Goal: Information Seeking & Learning: Compare options

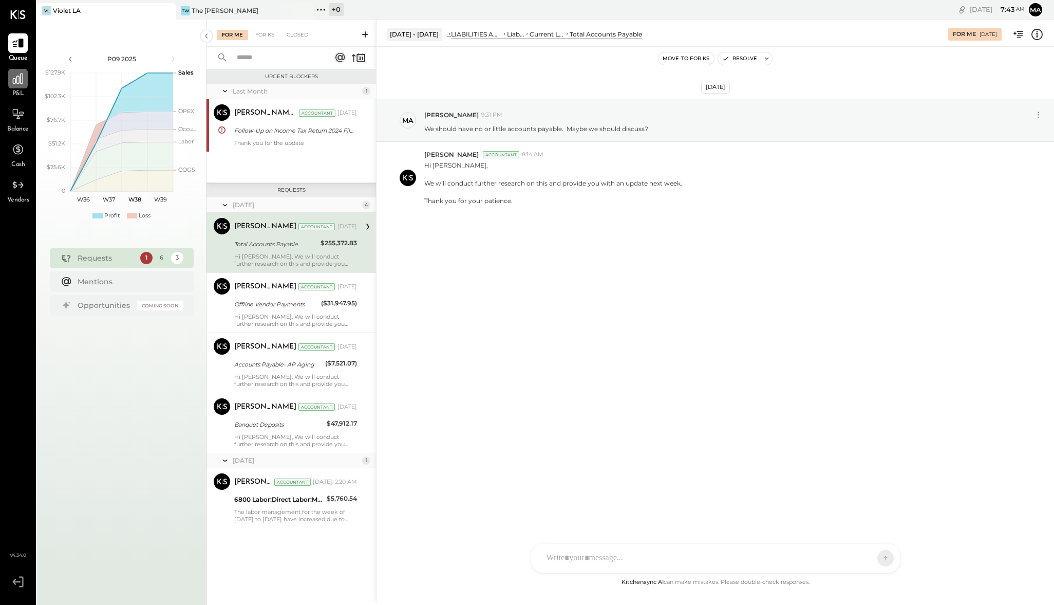
drag, startPoint x: 371, startPoint y: 4, endPoint x: 22, endPoint y: 86, distance: 359.4
click at [22, 86] on div at bounding box center [18, 79] width 20 height 20
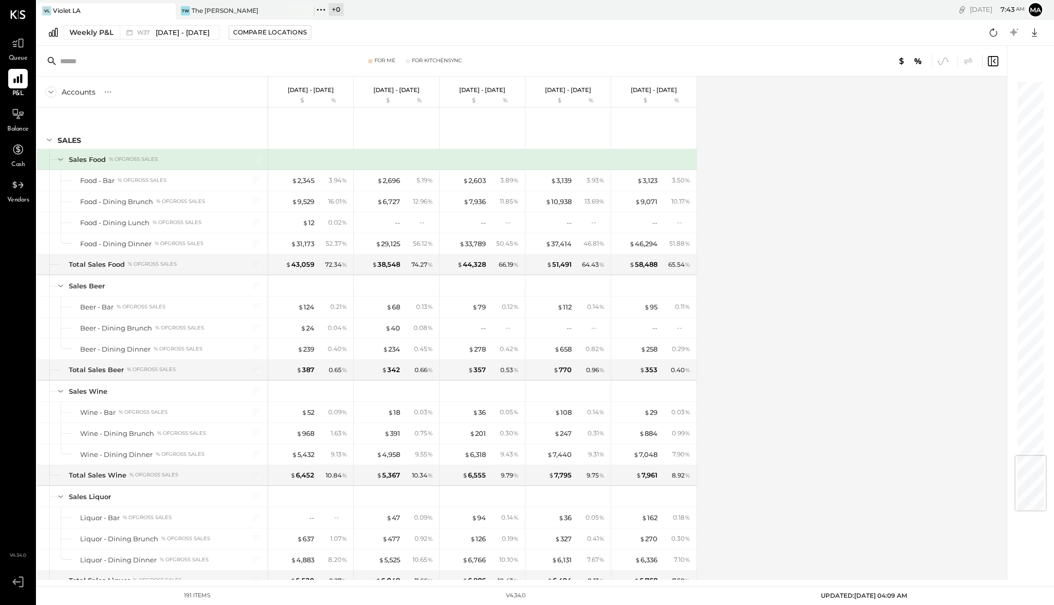
scroll to position [3130, 0]
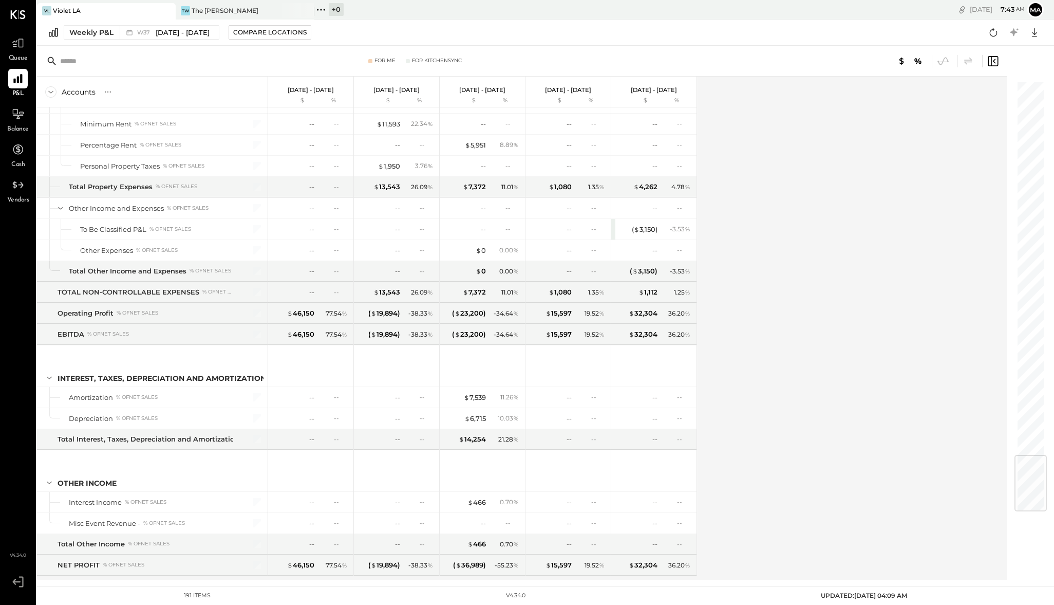
click at [1031, 501] on div at bounding box center [1031, 483] width 32 height 57
click at [88, 30] on div "Weekly P&L" at bounding box center [91, 32] width 44 height 10
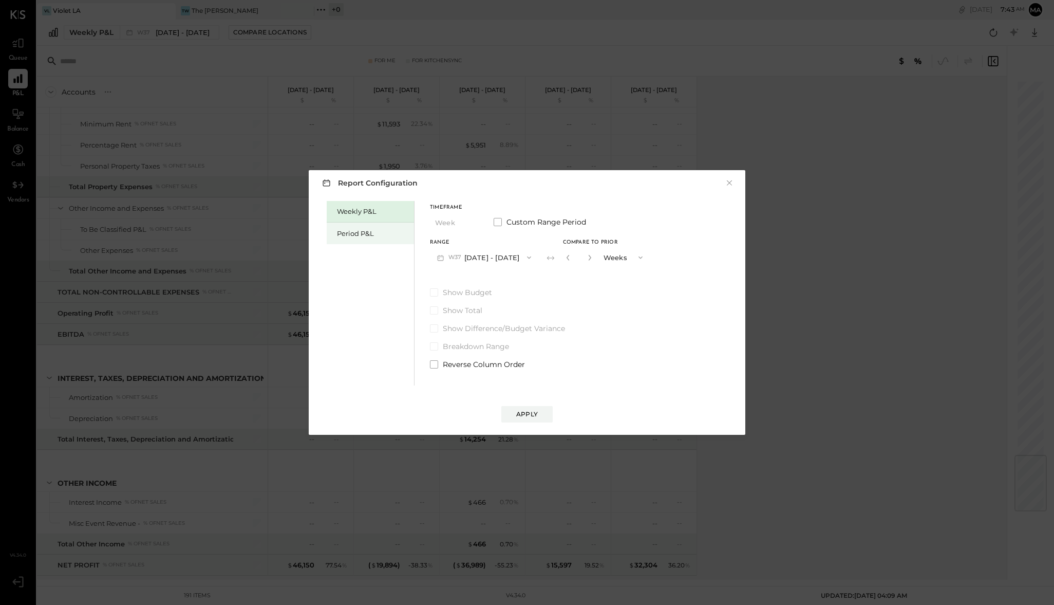
click at [345, 233] on div "Period P&L" at bounding box center [373, 234] width 72 height 10
click at [472, 223] on icon "button" at bounding box center [472, 222] width 4 height 3
drag, startPoint x: 829, startPoint y: 244, endPoint x: 741, endPoint y: 246, distance: 87.9
click at [830, 244] on div "Report Configuration × Weekly P&L Period P&L Timeframe Period Custom Range Peri…" at bounding box center [527, 302] width 1054 height 605
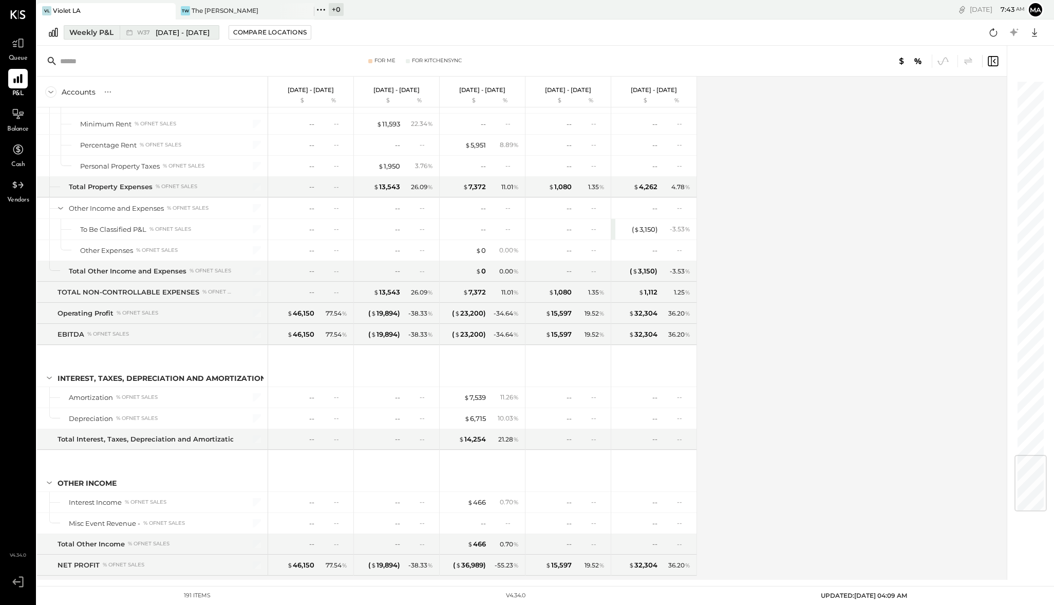
click at [80, 35] on div "Weekly P&L" at bounding box center [91, 32] width 44 height 10
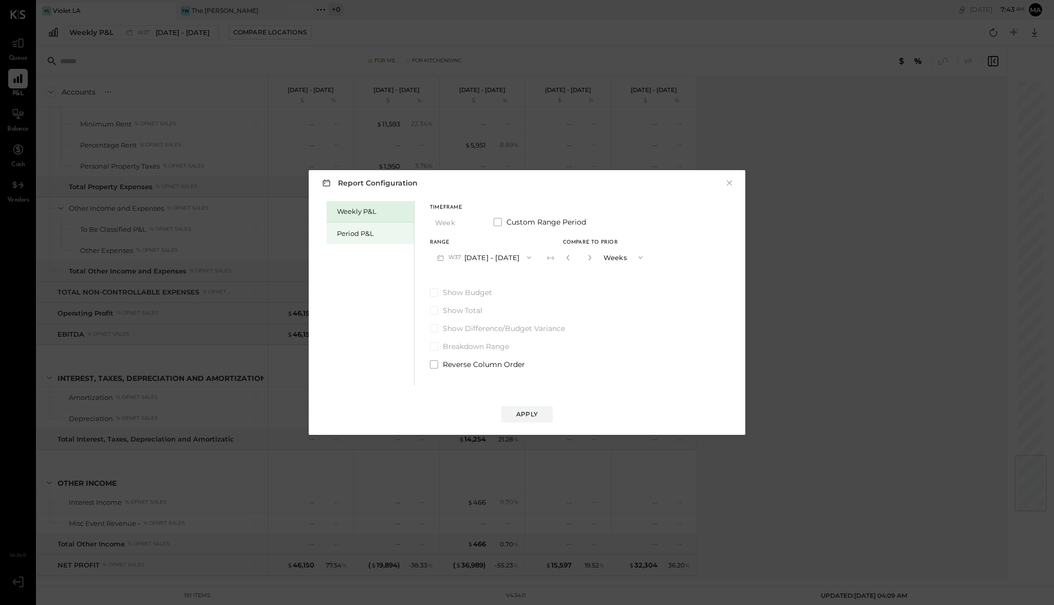
click at [353, 231] on div "Period P&L" at bounding box center [373, 234] width 72 height 10
click at [498, 259] on button "P09 [DATE] - [DATE]" at bounding box center [483, 257] width 107 height 19
click at [486, 274] on div "P08 [DATE] - [DATE]" at bounding box center [488, 281] width 117 height 22
click at [528, 257] on icon "button" at bounding box center [527, 257] width 8 height 8
click at [583, 264] on button "Compare" at bounding box center [569, 259] width 51 height 16
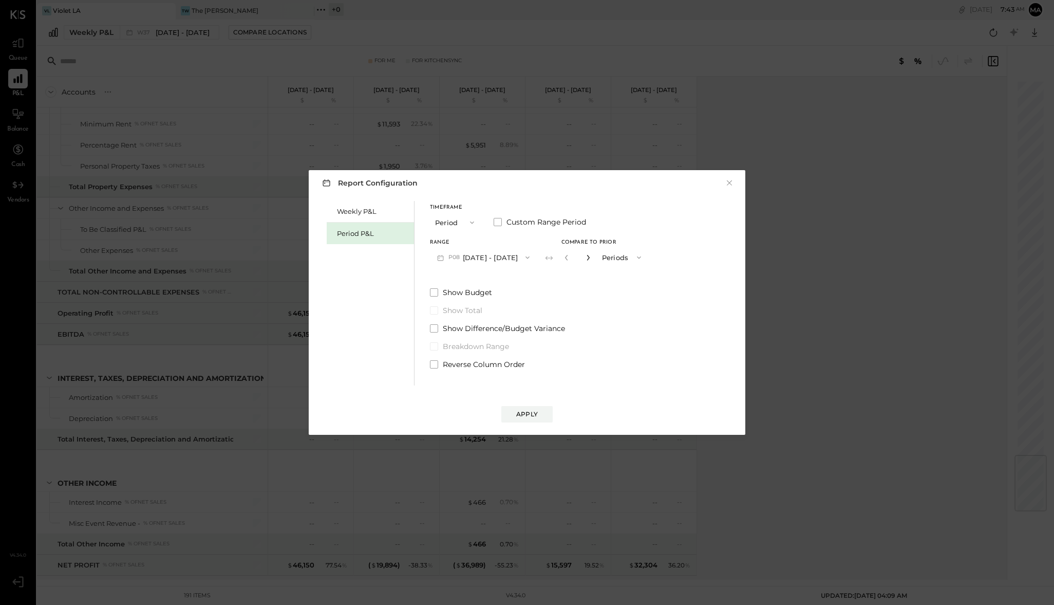
click at [587, 256] on icon "button" at bounding box center [588, 257] width 6 height 6
type input "*"
click at [533, 409] on button "Apply" at bounding box center [526, 414] width 51 height 16
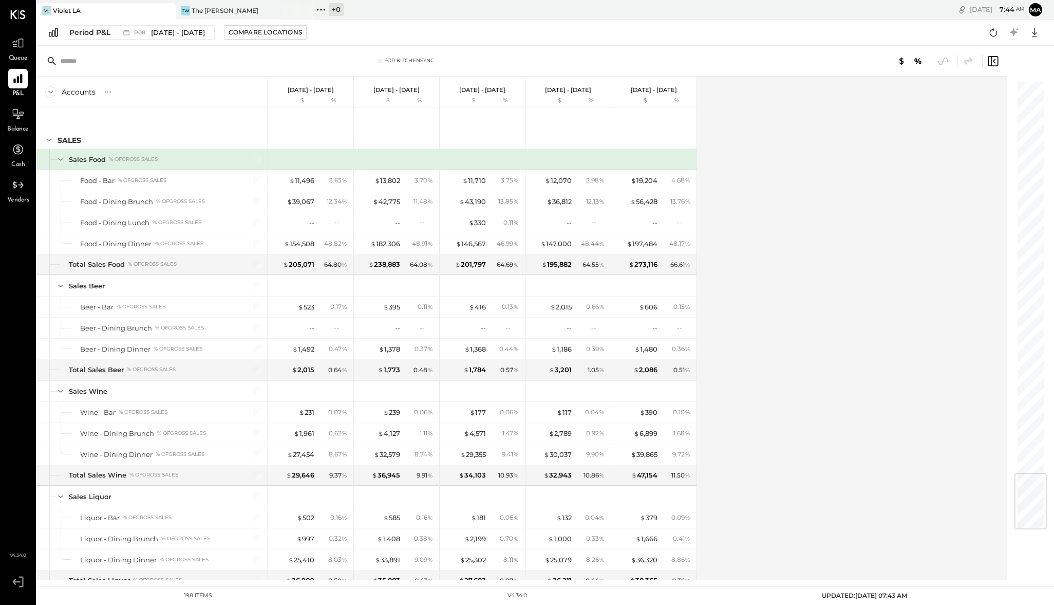
scroll to position [3276, 0]
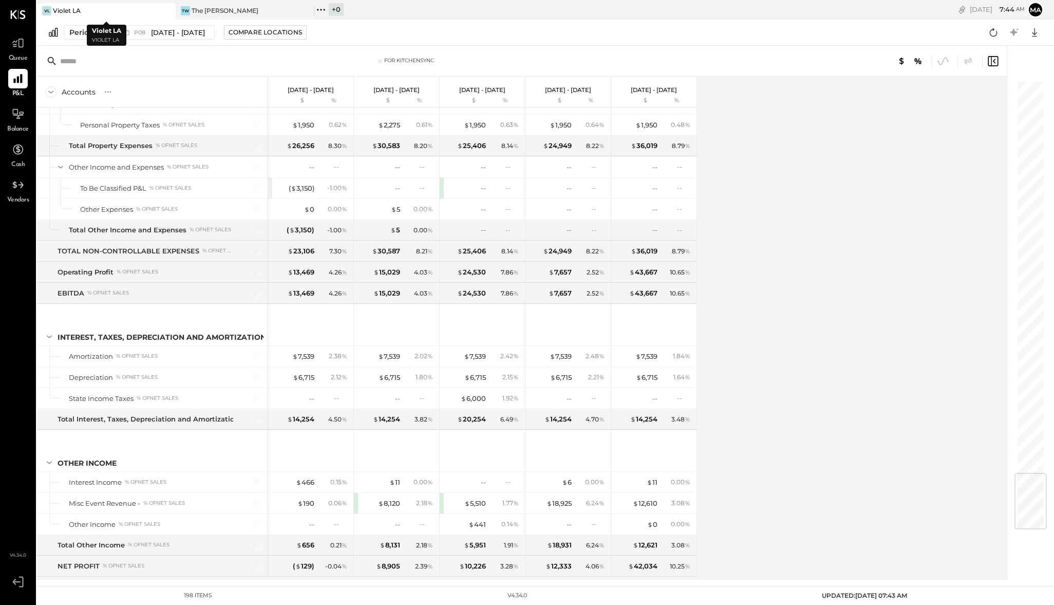
click at [137, 12] on div "VL Violet LA" at bounding box center [98, 10] width 123 height 9
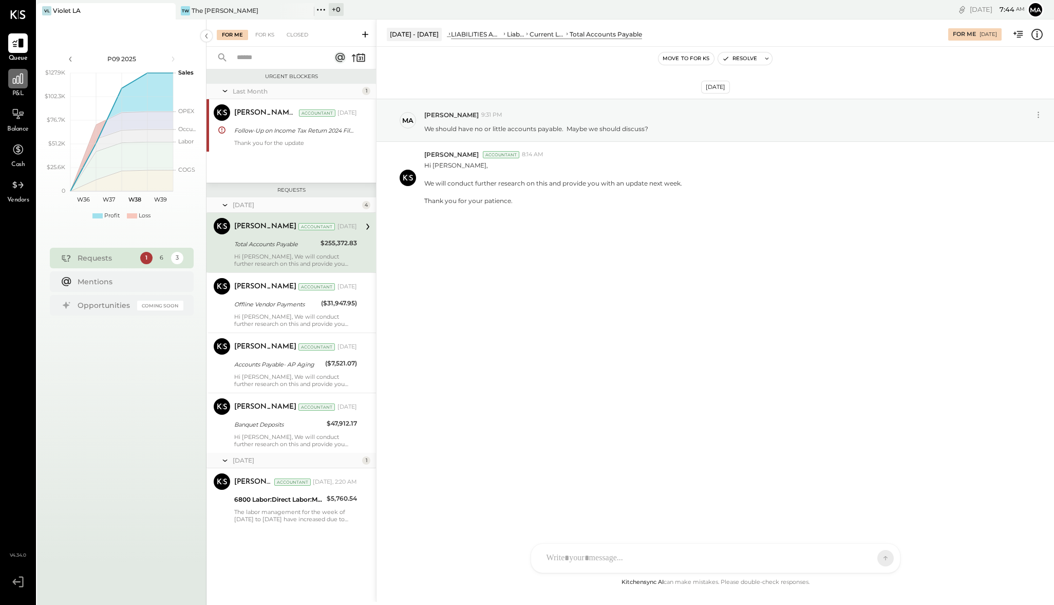
click at [18, 87] on div at bounding box center [18, 79] width 20 height 20
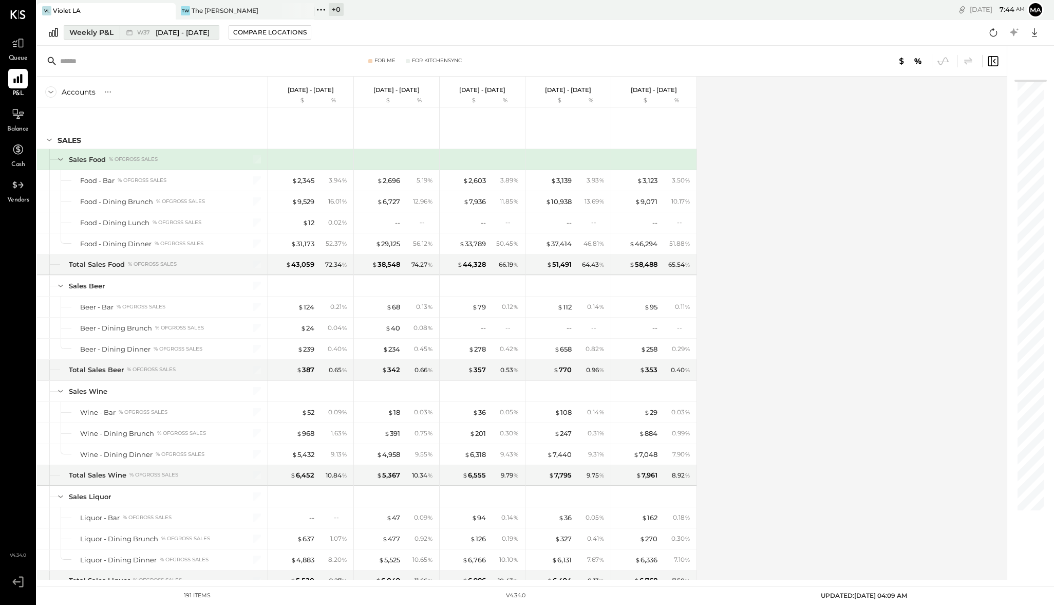
click at [76, 31] on div "Weekly P&L" at bounding box center [91, 32] width 44 height 10
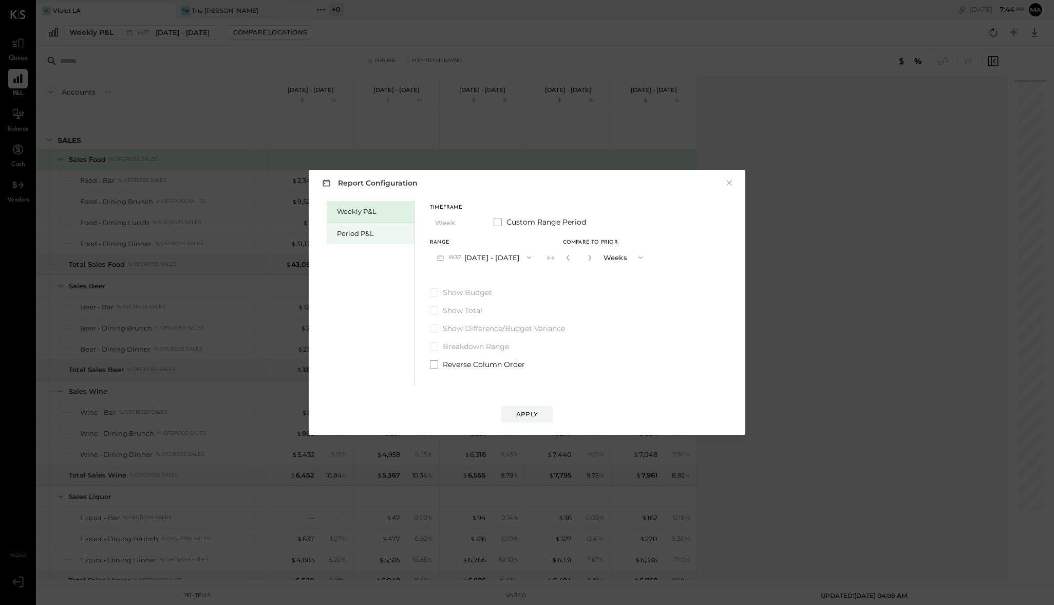
click at [367, 233] on div "Period P&L" at bounding box center [373, 234] width 72 height 10
click at [548, 258] on button "Compare" at bounding box center [569, 259] width 51 height 16
click at [587, 255] on icon "button" at bounding box center [588, 257] width 6 height 6
type input "*"
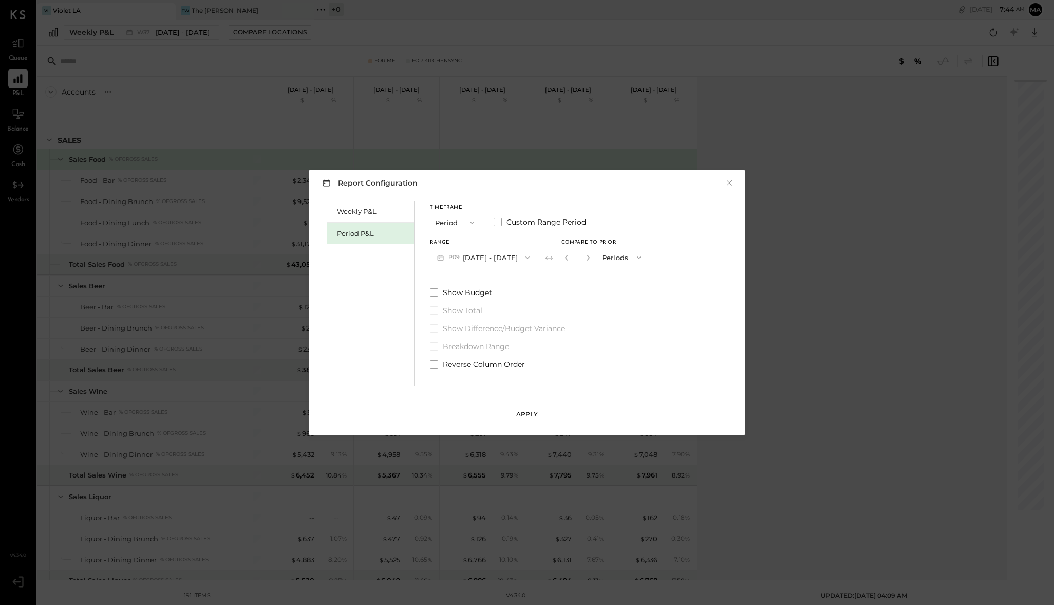
drag, startPoint x: 516, startPoint y: 414, endPoint x: 521, endPoint y: 411, distance: 5.3
click at [521, 411] on div "Apply" at bounding box center [527, 413] width 22 height 9
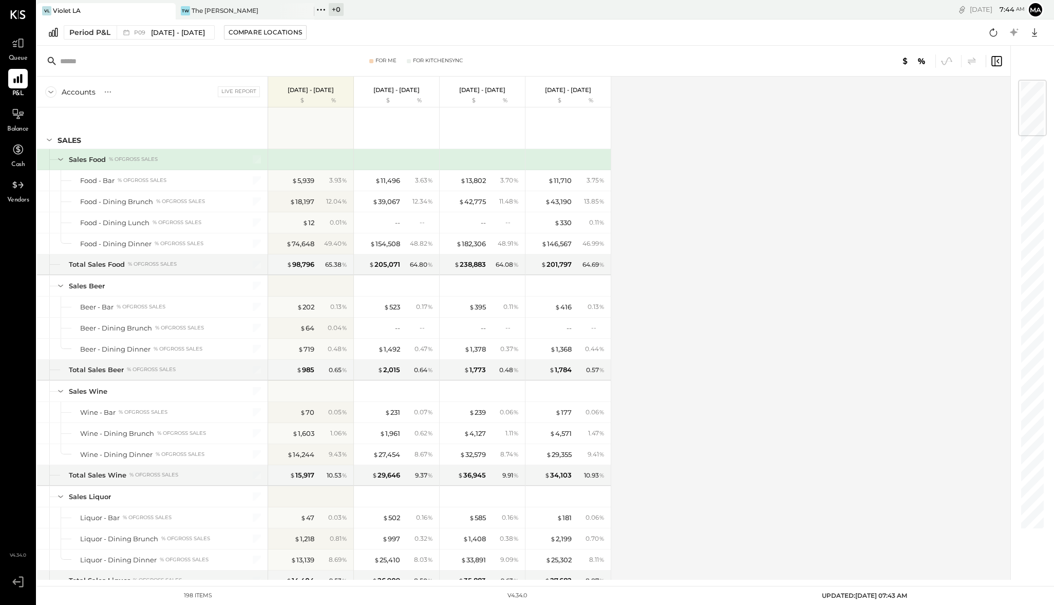
scroll to position [3252, 0]
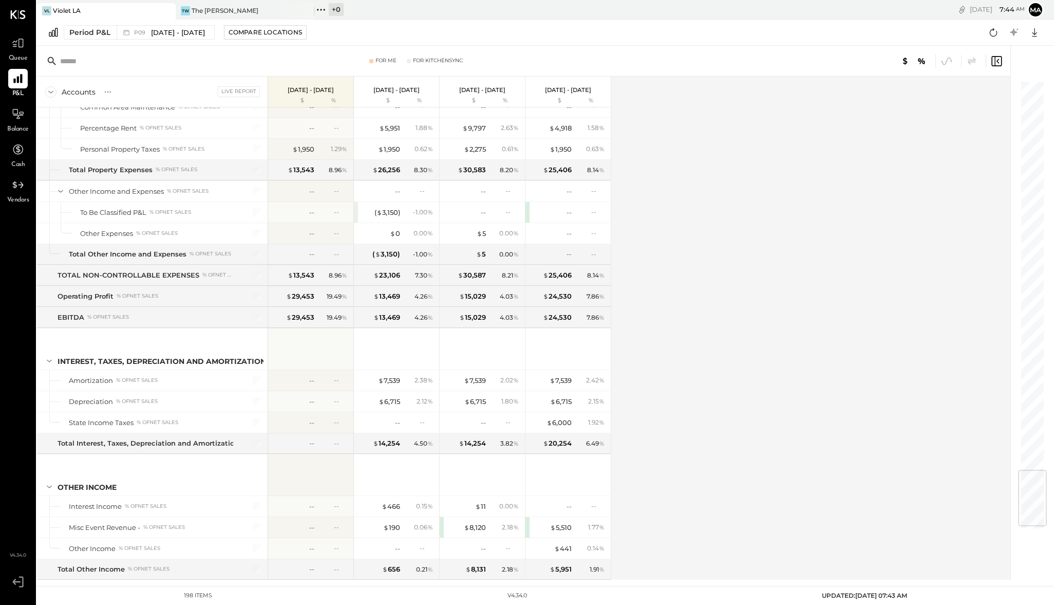
click at [126, 11] on div "VL Violet LA" at bounding box center [98, 10] width 123 height 9
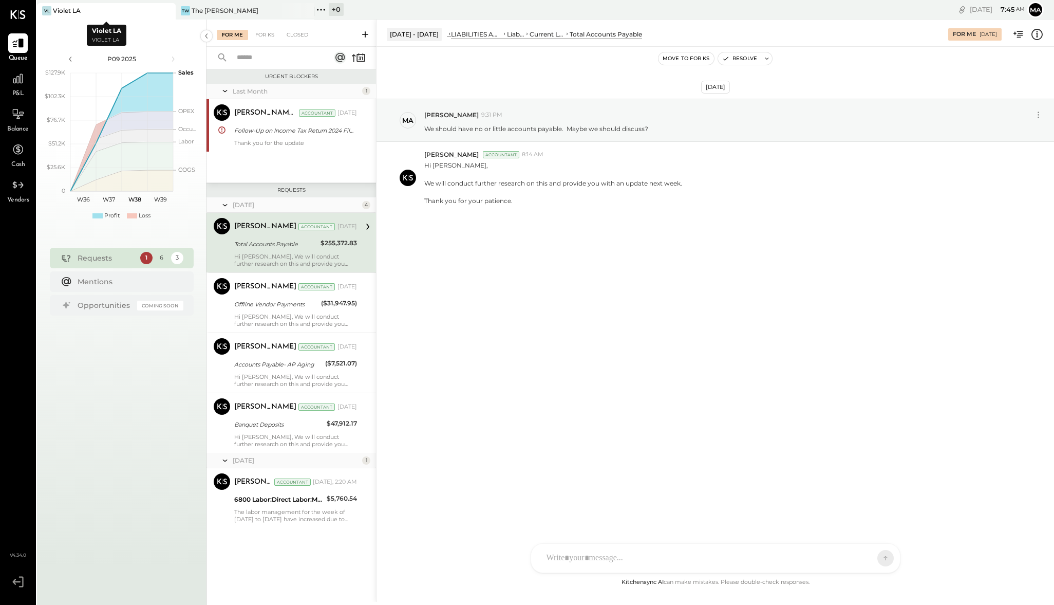
click at [111, 6] on div "VL Violet LA" at bounding box center [98, 10] width 123 height 9
click at [18, 89] on span "P&L" at bounding box center [18, 93] width 12 height 9
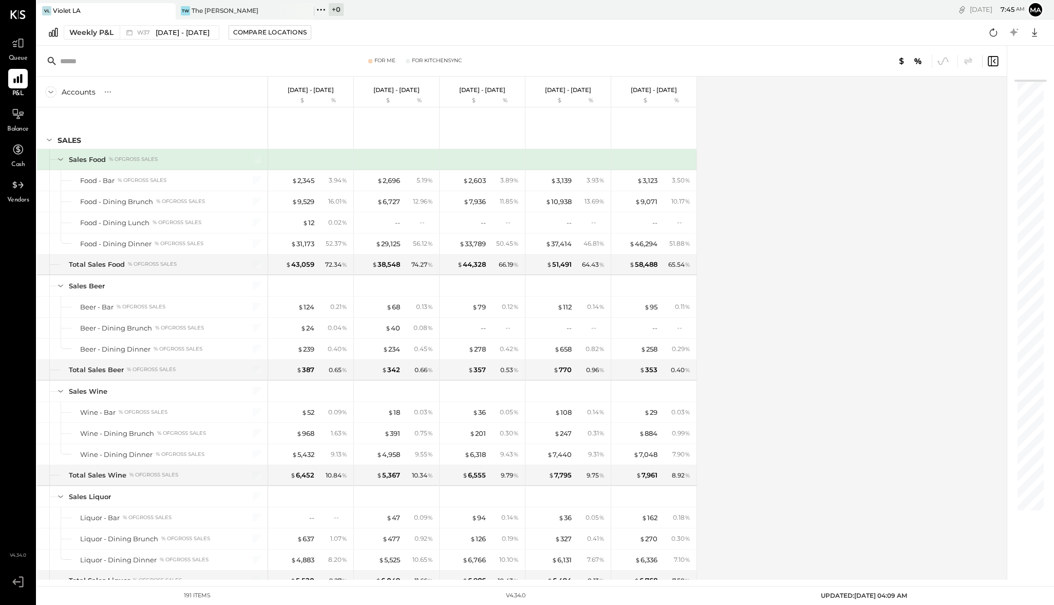
scroll to position [2942, 0]
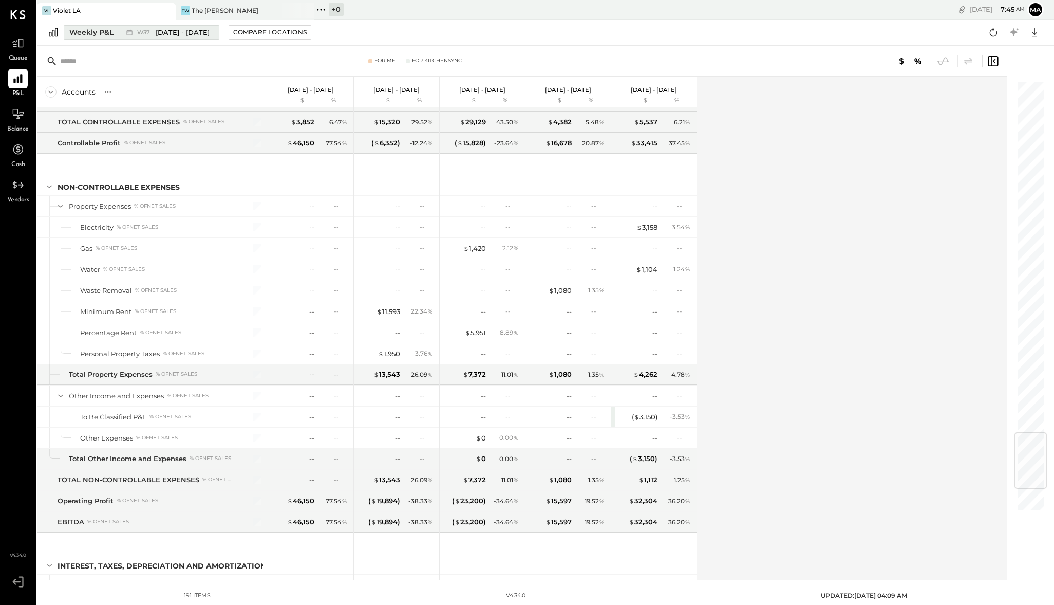
click at [106, 31] on div "Weekly P&L" at bounding box center [91, 32] width 44 height 10
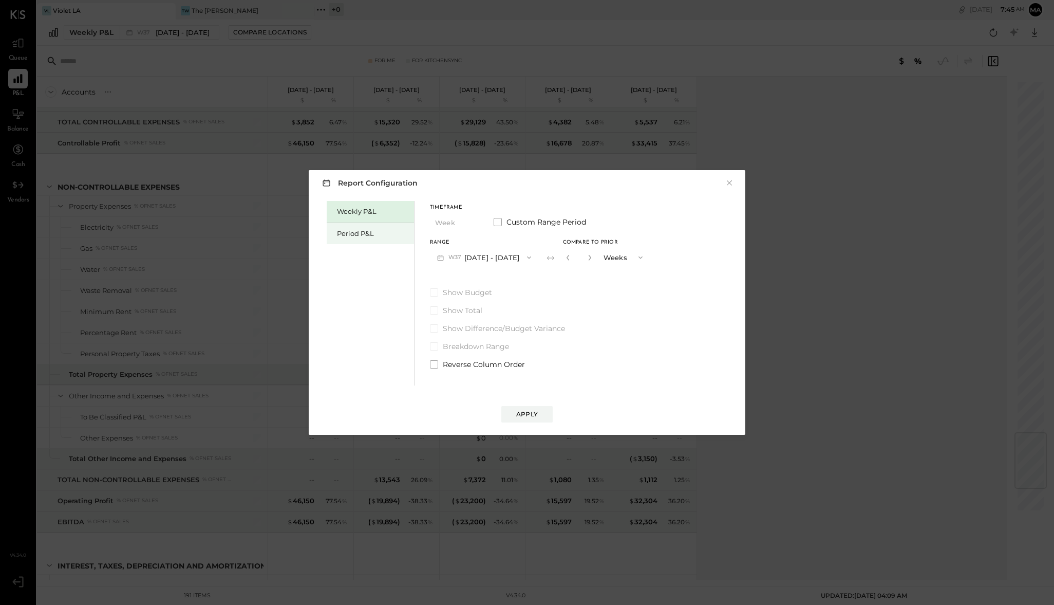
click at [351, 235] on div "Period P&L" at bounding box center [373, 234] width 72 height 10
click at [571, 222] on span "Custom Range Period" at bounding box center [547, 222] width 80 height 10
click at [472, 220] on icon "button" at bounding box center [472, 222] width 8 height 8
click at [449, 224] on span "Period" at bounding box center [448, 222] width 21 height 7
click at [506, 256] on button "P09 [DATE] - [DATE]" at bounding box center [483, 257] width 107 height 19
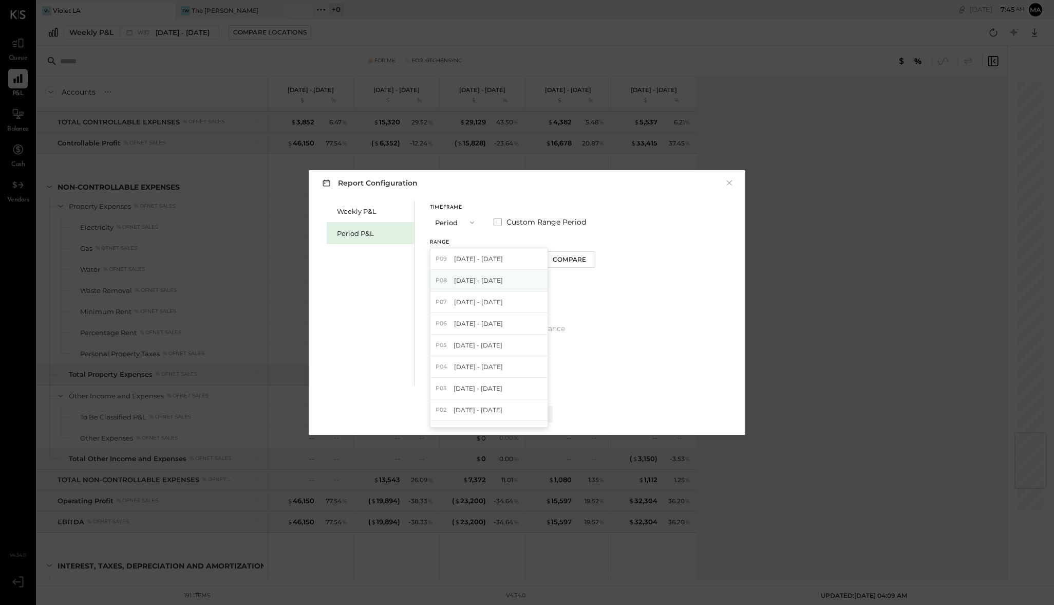
click at [496, 277] on span "[DATE] - [DATE]" at bounding box center [478, 280] width 49 height 9
click at [528, 257] on icon "button" at bounding box center [527, 257] width 8 height 8
click at [555, 262] on div "Compare" at bounding box center [569, 259] width 33 height 9
click at [526, 415] on div "Apply" at bounding box center [527, 413] width 22 height 9
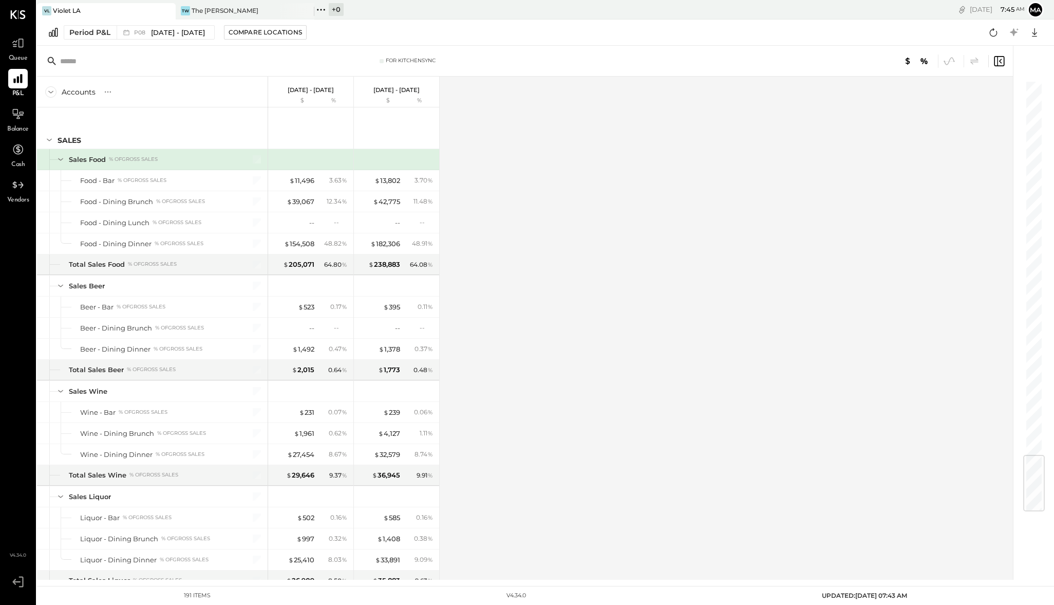
scroll to position [3130, 0]
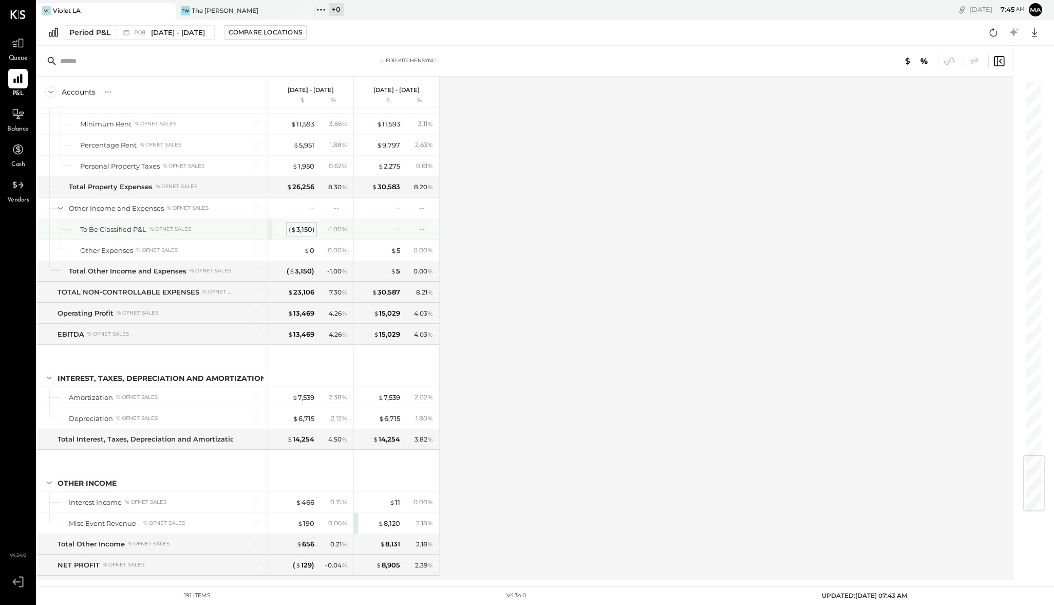
click at [313, 224] on div "( $ 3,150 )" at bounding box center [302, 229] width 26 height 10
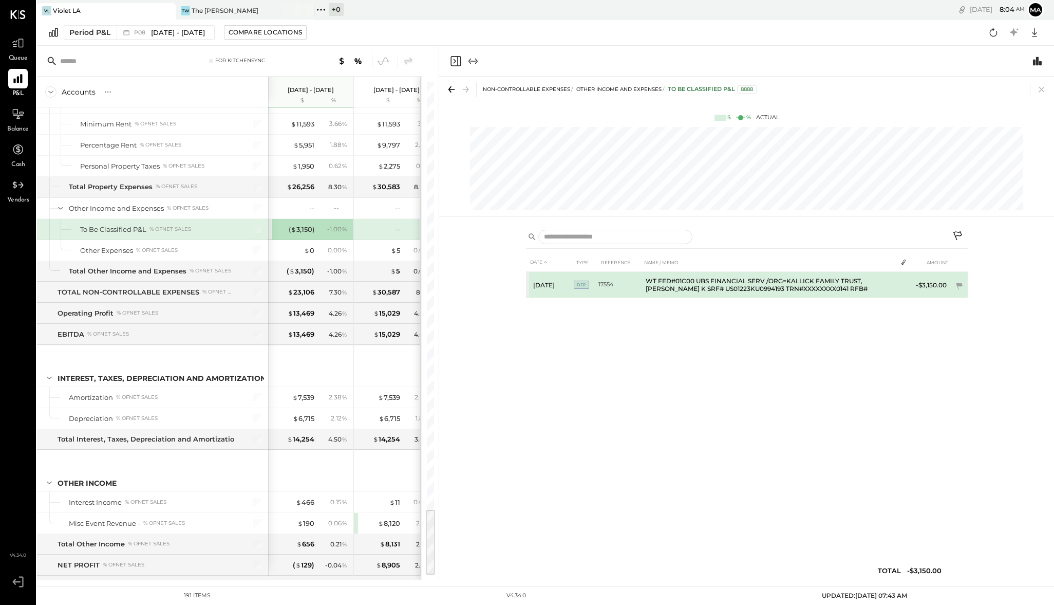
click at [752, 283] on td "WT FED#01C00 UBS FINANCIAL SERV /ORG=KALLICK FAMILY TRUST,[PERSON_NAME] K SRF# …" at bounding box center [769, 285] width 255 height 26
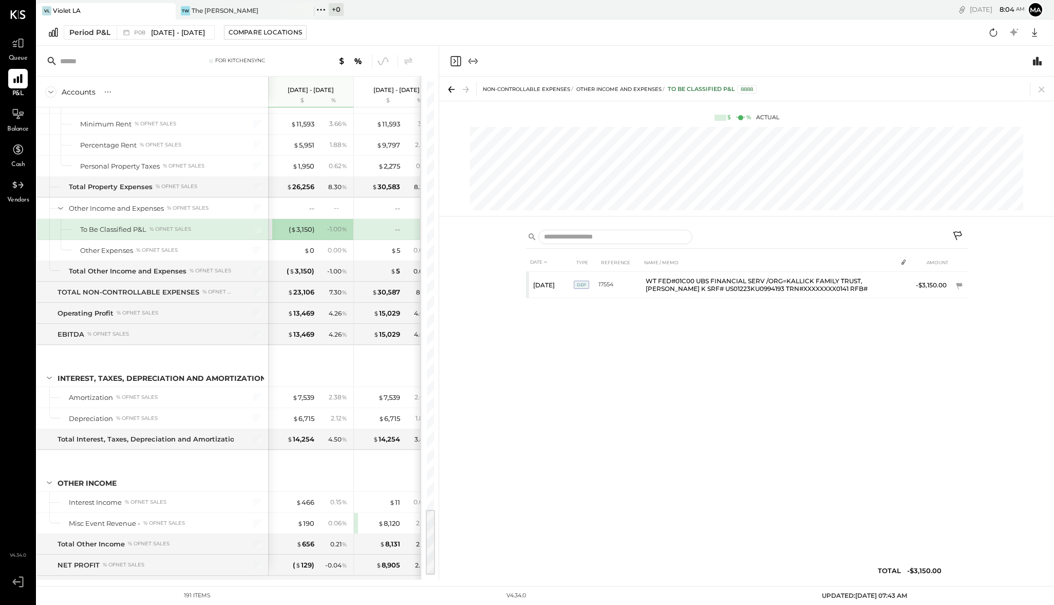
click at [954, 233] on icon at bounding box center [958, 237] width 12 height 12
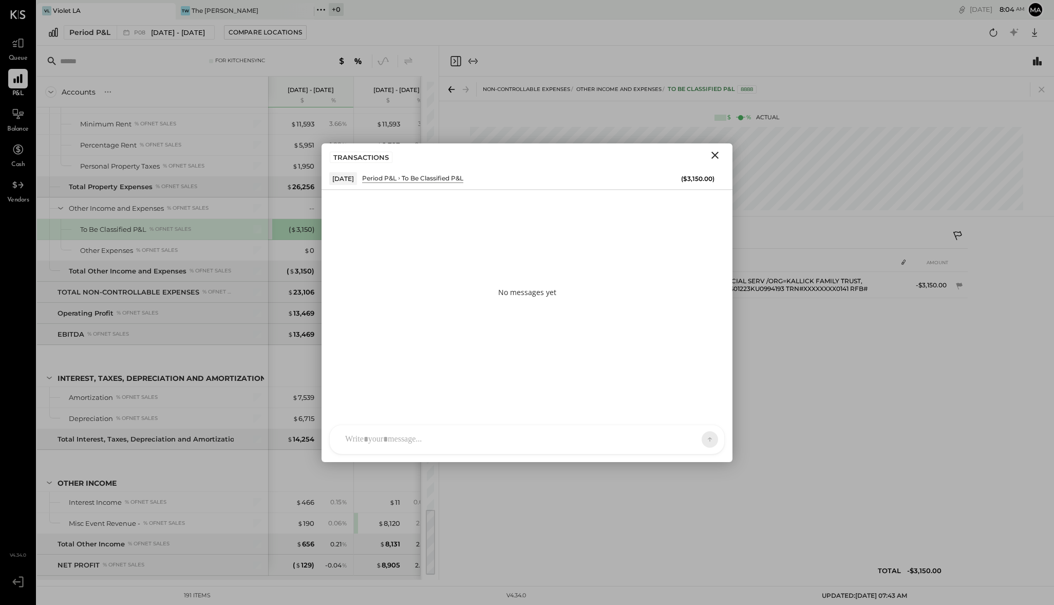
click at [718, 162] on div "TRANSACTIONS" at bounding box center [527, 155] width 411 height 24
click at [499, 425] on div at bounding box center [527, 397] width 395 height 56
click at [719, 151] on icon "Close" at bounding box center [715, 155] width 12 height 12
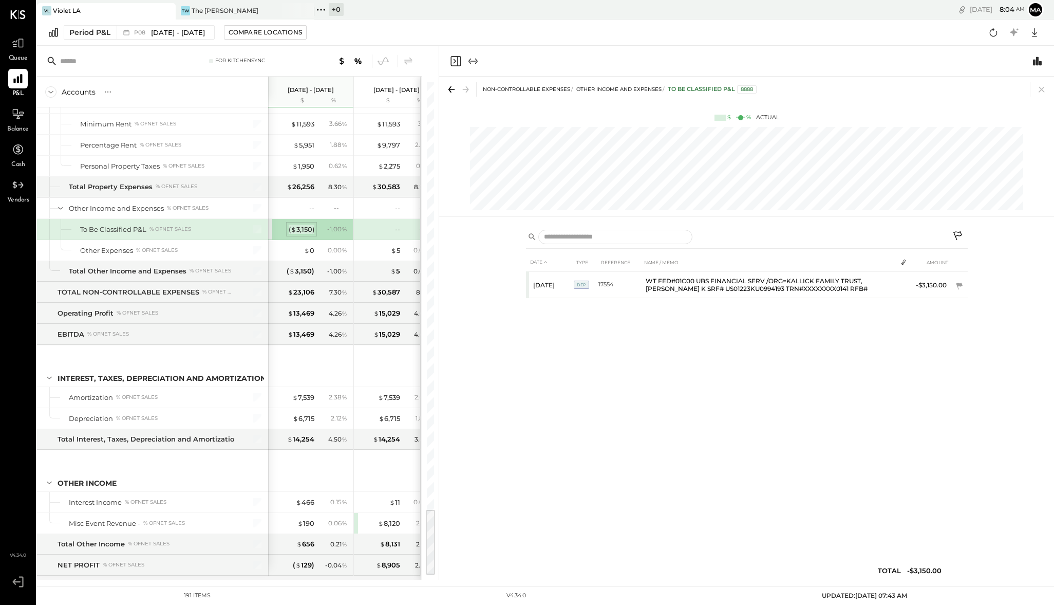
click at [308, 224] on div "( $ 3,150 )" at bounding box center [302, 229] width 26 height 10
click at [305, 224] on div "( $ 3,150 )" at bounding box center [302, 229] width 26 height 10
click at [295, 225] on span "$" at bounding box center [294, 229] width 6 height 8
click at [325, 224] on div "- 1.00 %" at bounding box center [333, 228] width 33 height 9
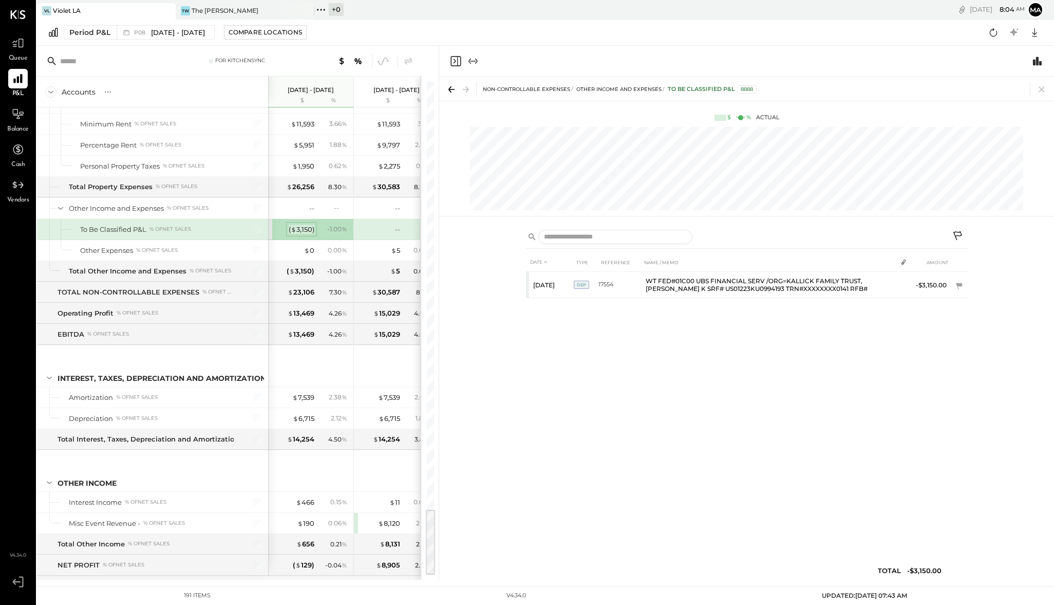
click at [306, 224] on div "( $ 3,150 )" at bounding box center [302, 229] width 26 height 10
click at [297, 224] on div "( $ 3,150 )" at bounding box center [302, 229] width 26 height 10
click at [298, 224] on div "( $ 3,150 )" at bounding box center [302, 229] width 26 height 10
click at [208, 224] on div "To Be Classified P&L % of NET SALES" at bounding box center [157, 229] width 154 height 10
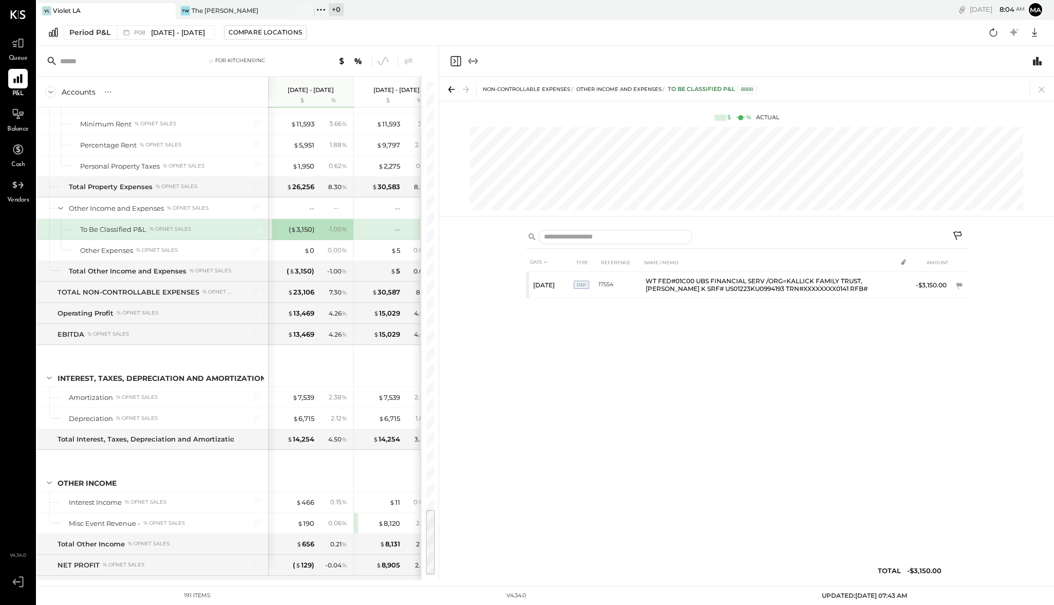
click at [306, 219] on div "( $ 3,150 ) - 1.00 %" at bounding box center [311, 229] width 77 height 21
click at [336, 224] on div "- 1.00 %" at bounding box center [337, 228] width 20 height 9
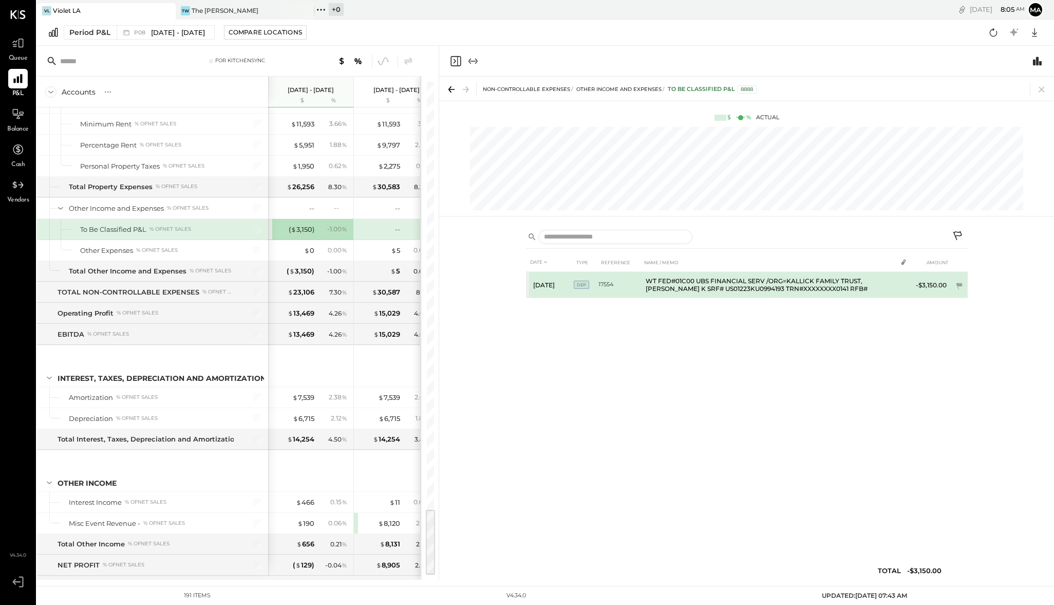
click at [754, 281] on td "WT FED#01C00 UBS FINANCIAL SERV /ORG=KALLICK FAMILY TRUST,[PERSON_NAME] K SRF# …" at bounding box center [769, 285] width 255 height 26
click at [734, 279] on td "WT FED#01C00 UBS FINANCIAL SERV /ORG=KALLICK FAMILY TRUST,[PERSON_NAME] K SRF# …" at bounding box center [769, 285] width 255 height 26
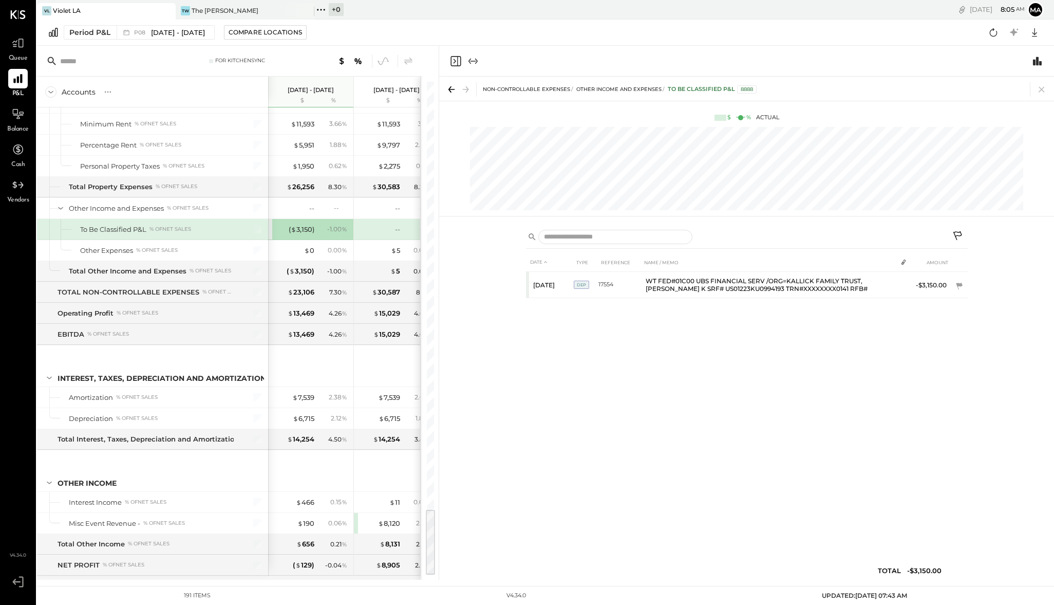
click at [157, 226] on div "% of NET SALES" at bounding box center [170, 229] width 42 height 7
click at [297, 266] on div "( $ 3,150 )" at bounding box center [301, 271] width 28 height 10
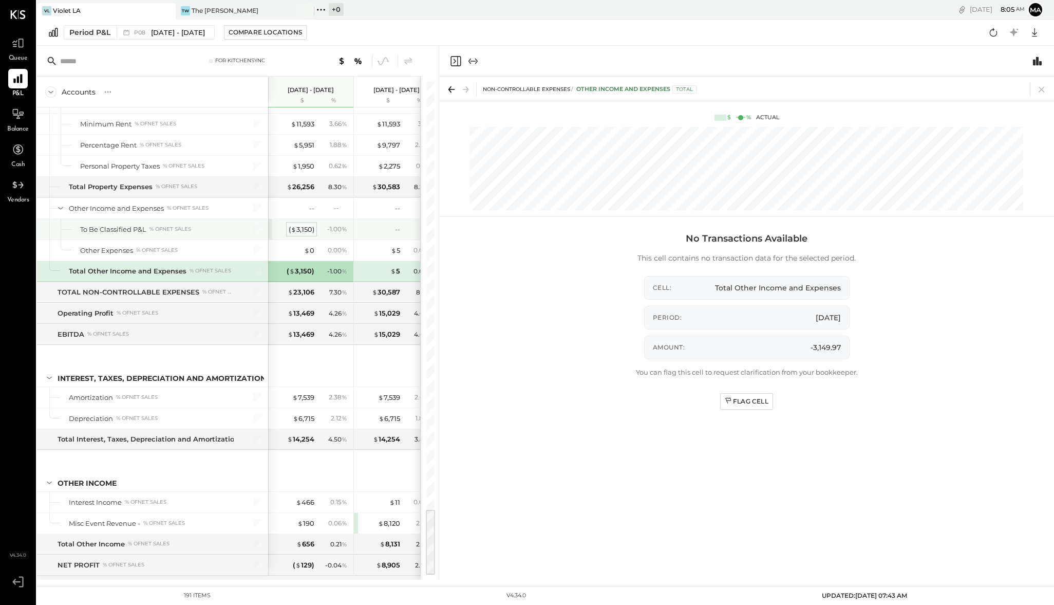
click at [309, 224] on div "( $ 3,150 )" at bounding box center [302, 229] width 26 height 10
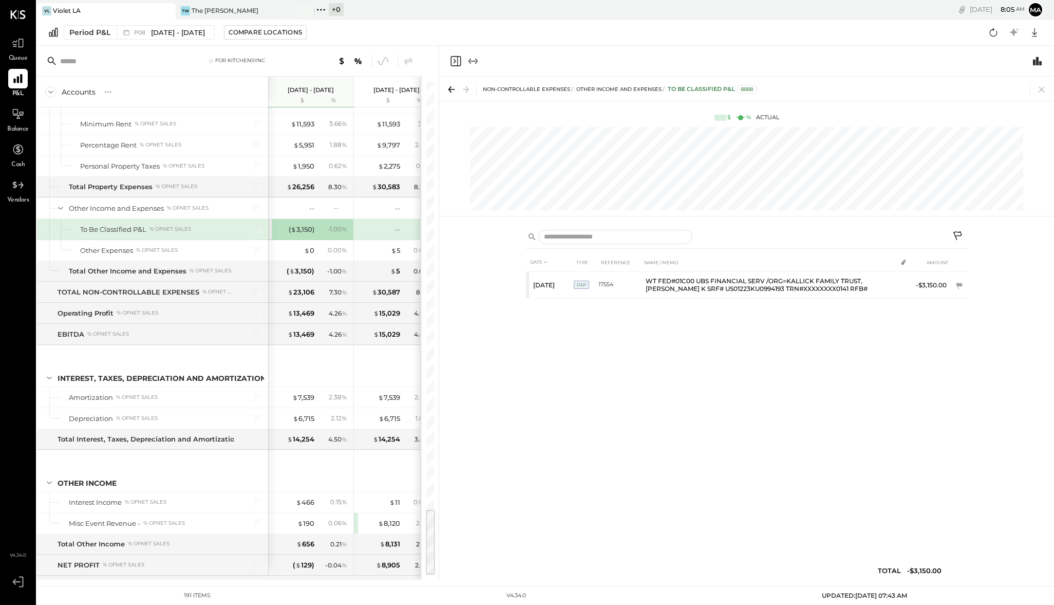
click at [960, 233] on icon at bounding box center [957, 235] width 9 height 9
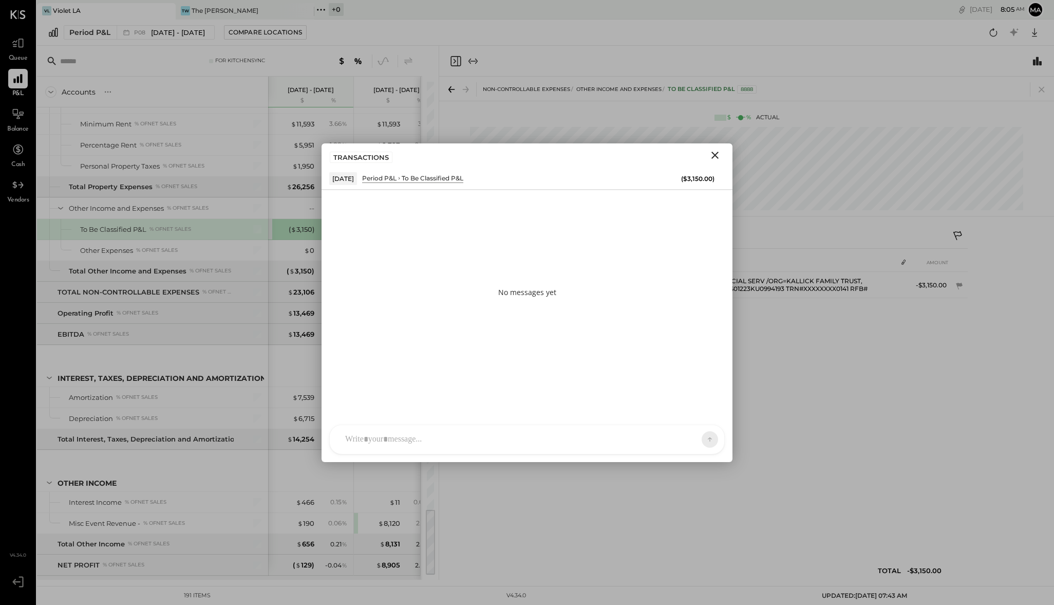
click at [400, 226] on div "No messages yet" at bounding box center [527, 292] width 411 height 205
click at [411, 435] on div at bounding box center [517, 439] width 355 height 23
click at [472, 387] on div "**********" at bounding box center [527, 395] width 374 height 41
click at [438, 387] on div "**********" at bounding box center [527, 395] width 374 height 41
click at [465, 384] on div "**********" at bounding box center [527, 395] width 374 height 41
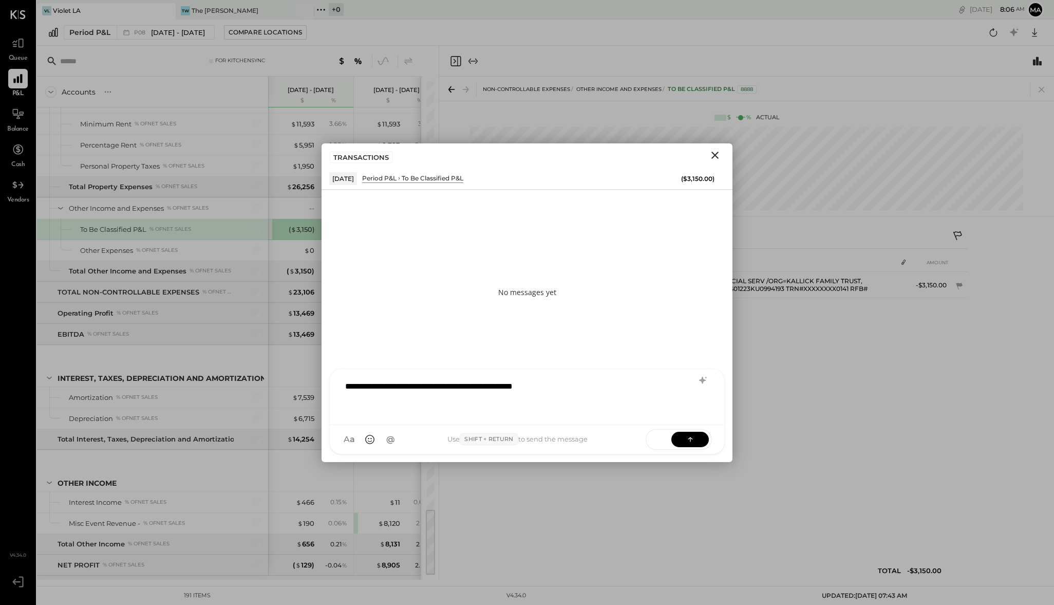
click at [571, 387] on div "**********" at bounding box center [527, 395] width 374 height 41
click at [688, 433] on button at bounding box center [690, 438] width 38 height 15
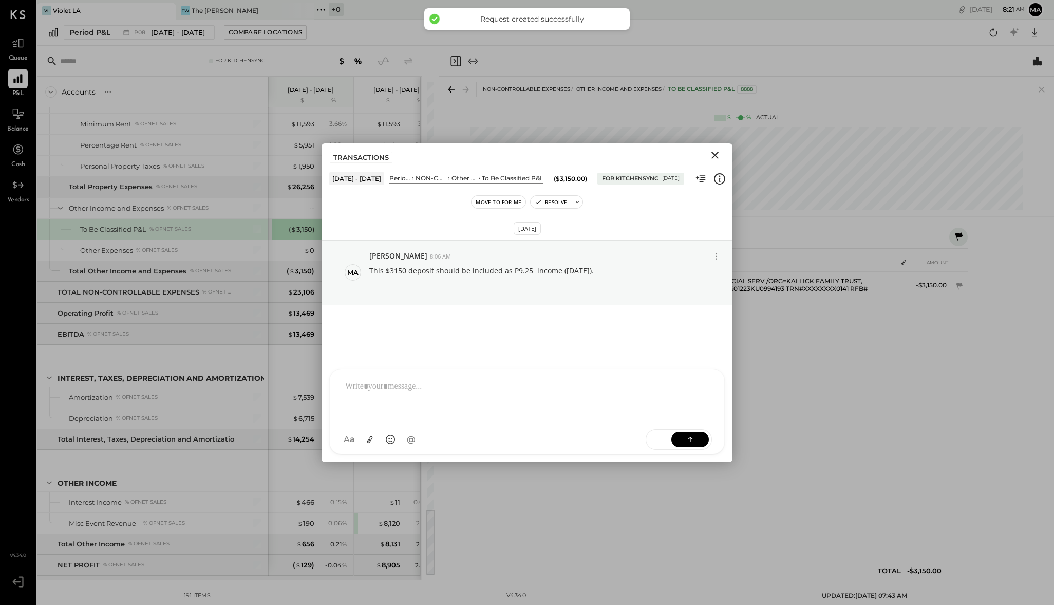
click at [714, 153] on icon "Close" at bounding box center [714, 155] width 7 height 7
